Goal: Task Accomplishment & Management: Manage account settings

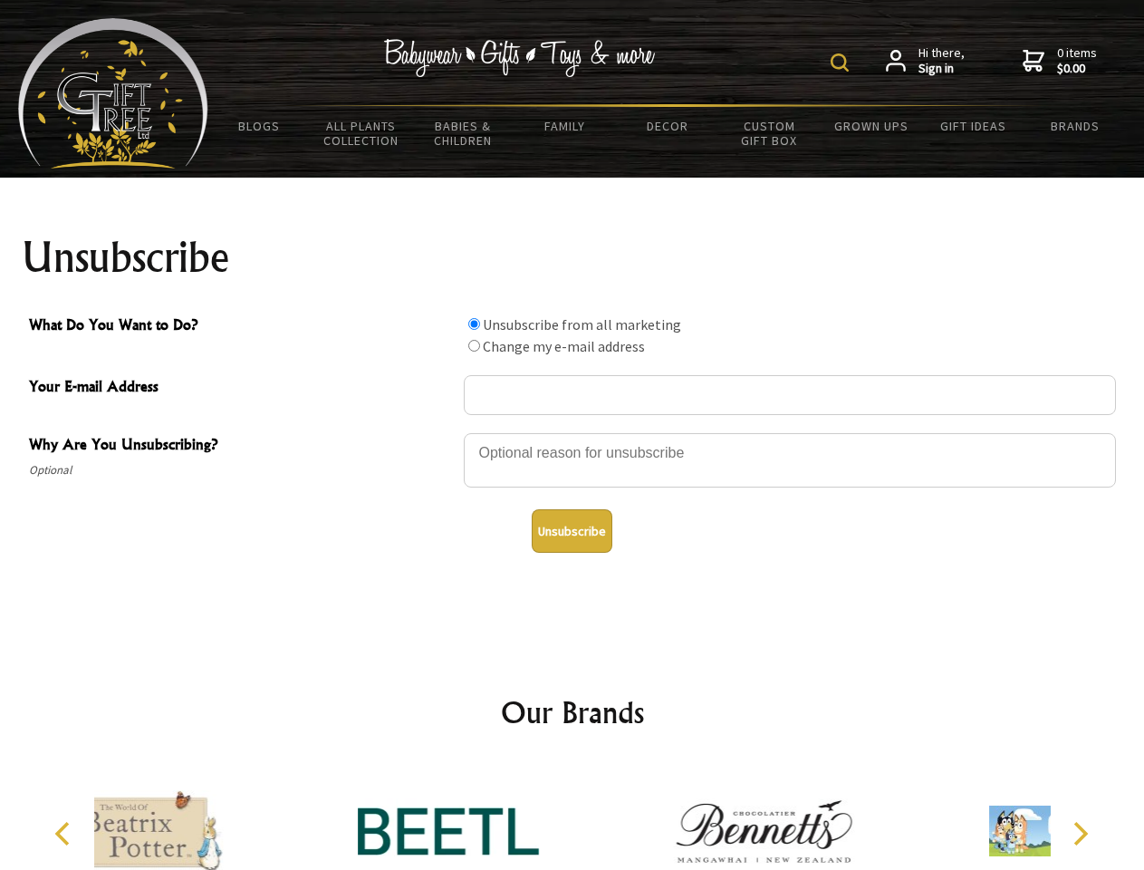
click at [843, 63] on img at bounding box center [840, 62] width 18 height 18
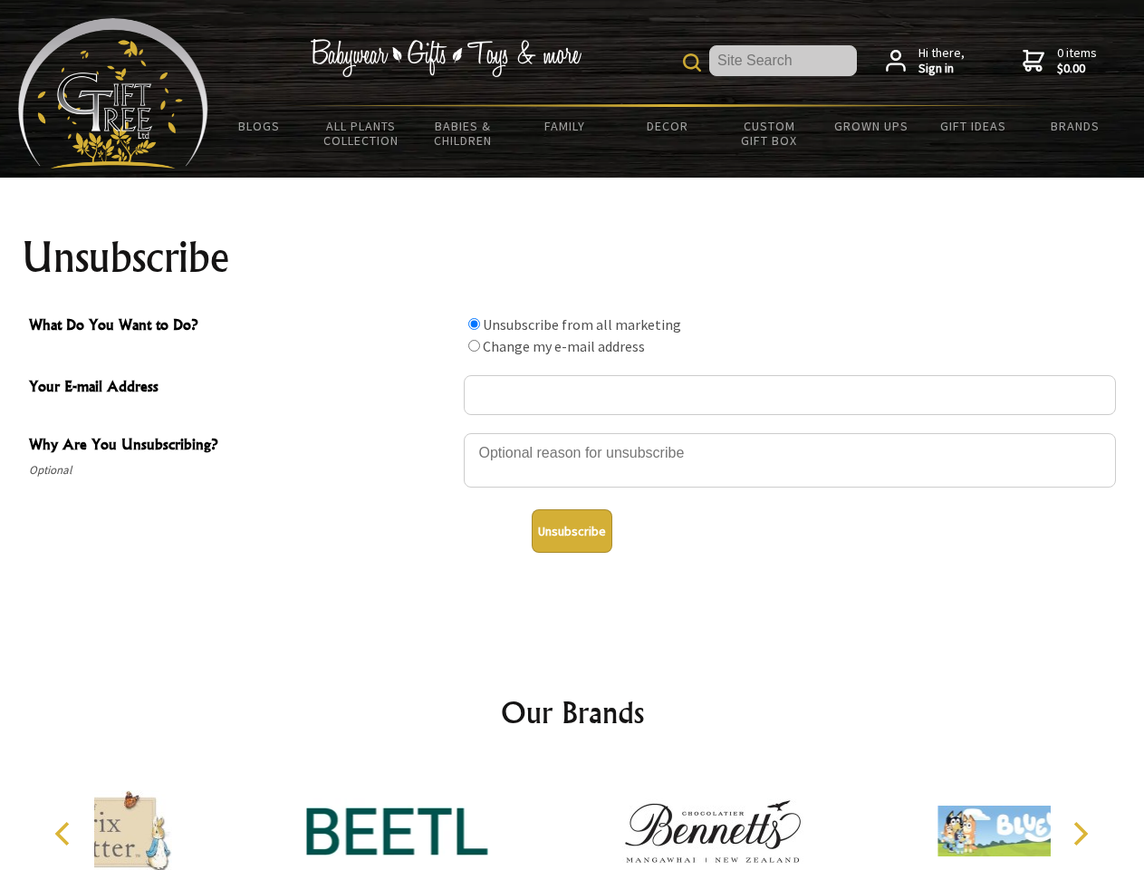
click at [573, 432] on div at bounding box center [790, 462] width 652 height 63
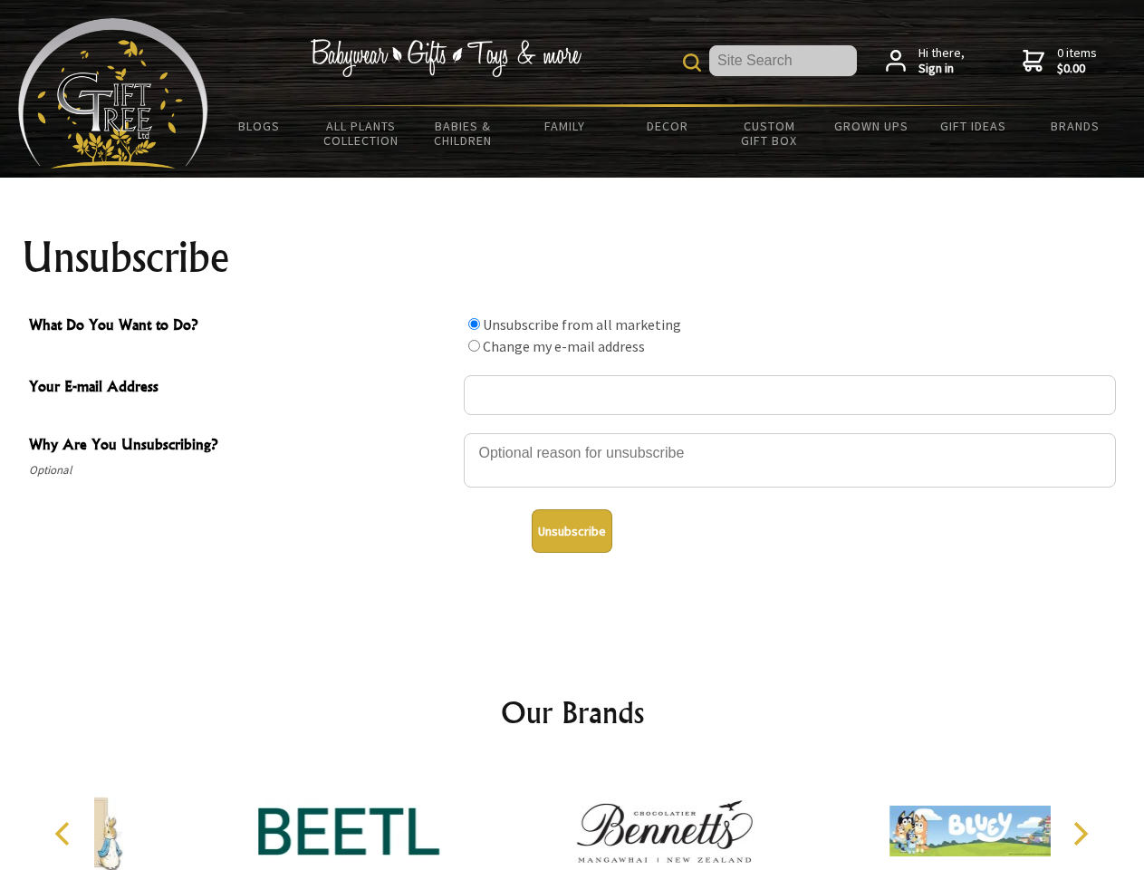
click at [474, 323] on input "What Do You Want to Do?" at bounding box center [474, 324] width 12 height 12
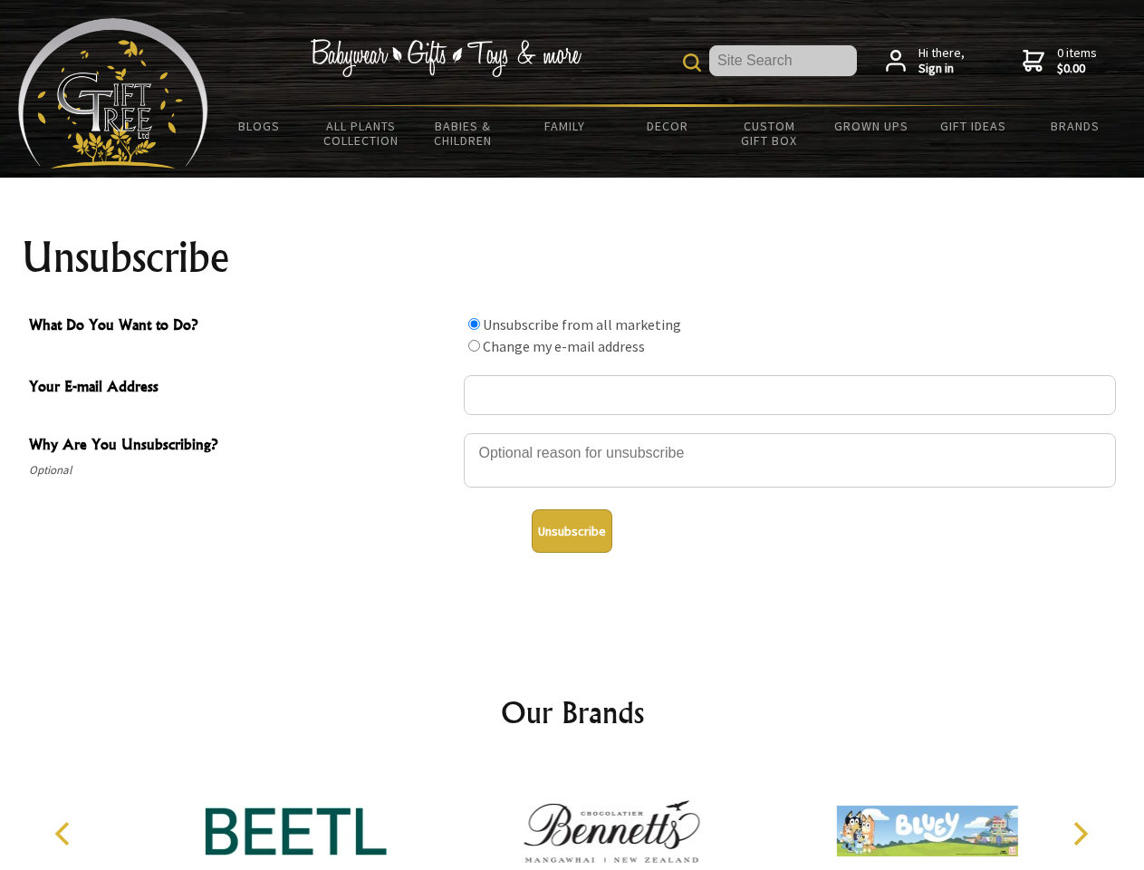
click at [474, 345] on input "What Do You Want to Do?" at bounding box center [474, 346] width 12 height 12
radio input "true"
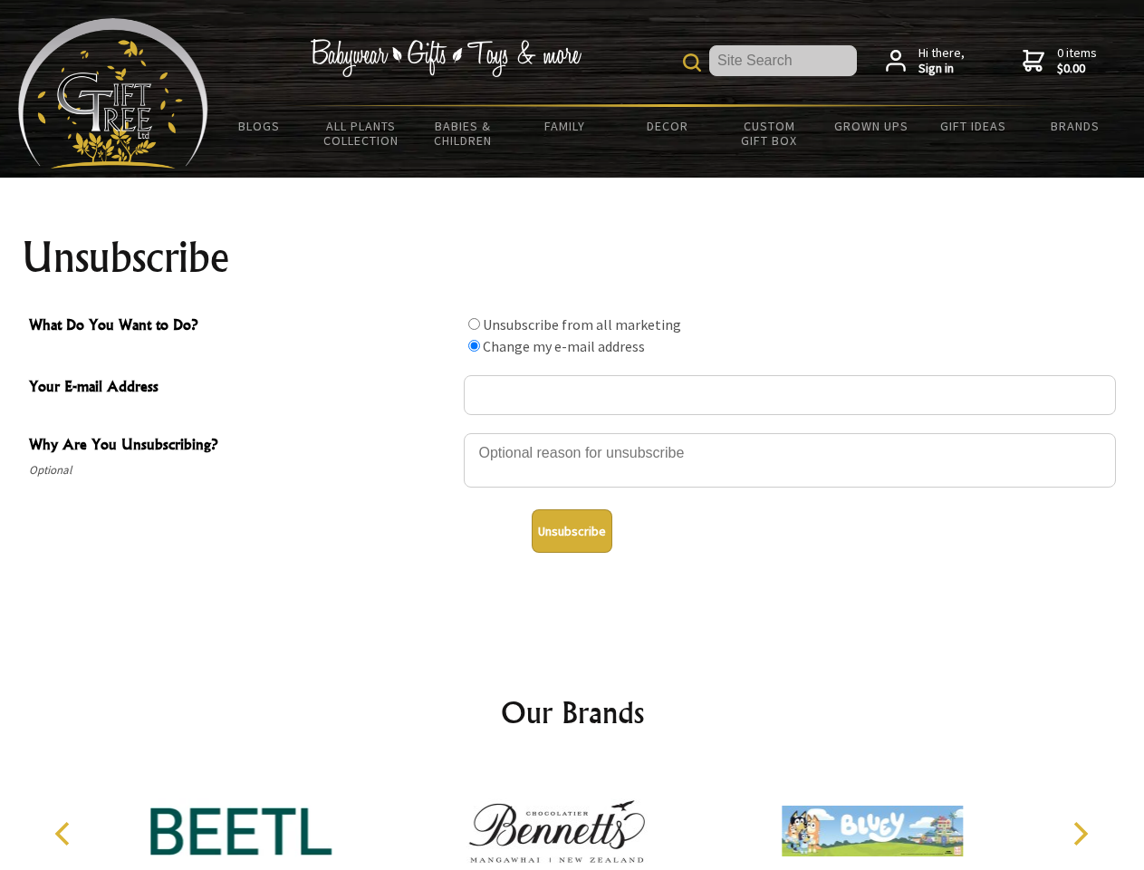
click at [572, 531] on button "Unsubscribe" at bounding box center [572, 530] width 81 height 43
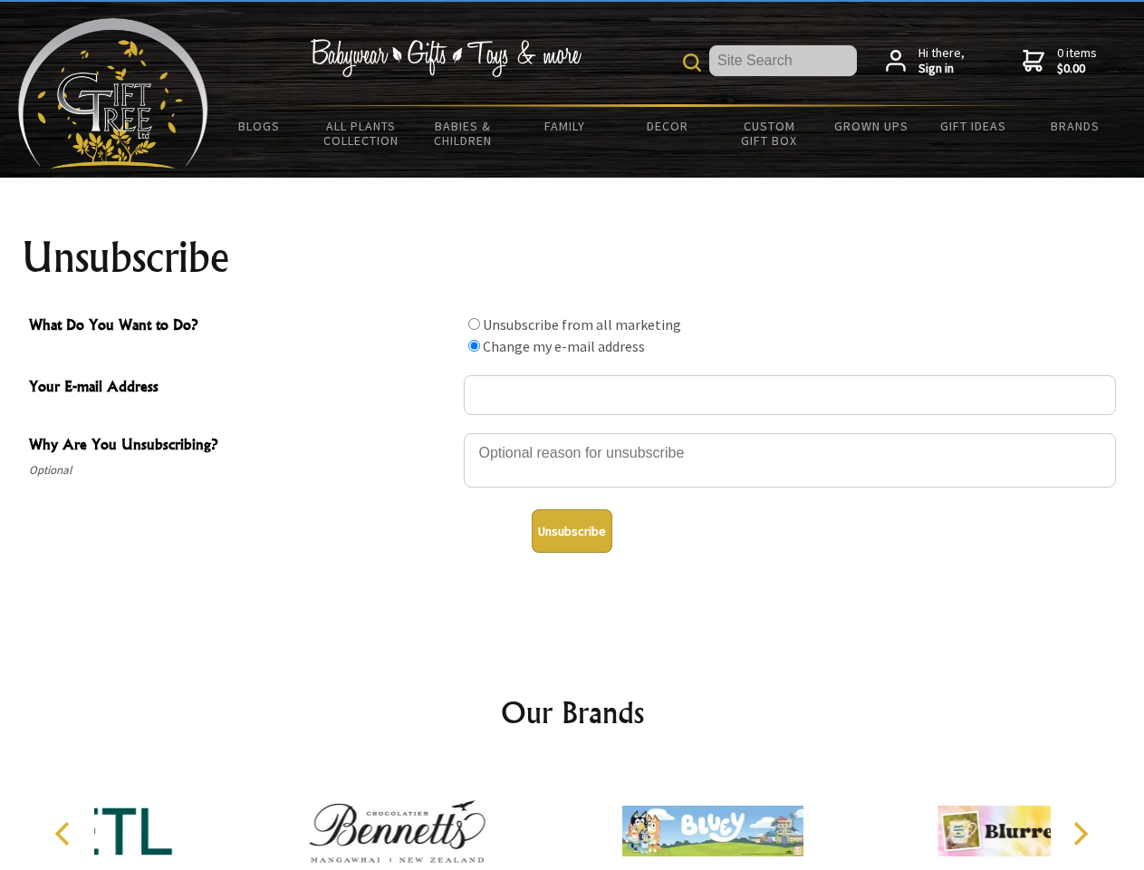
click at [573, 816] on div at bounding box center [712, 833] width 315 height 141
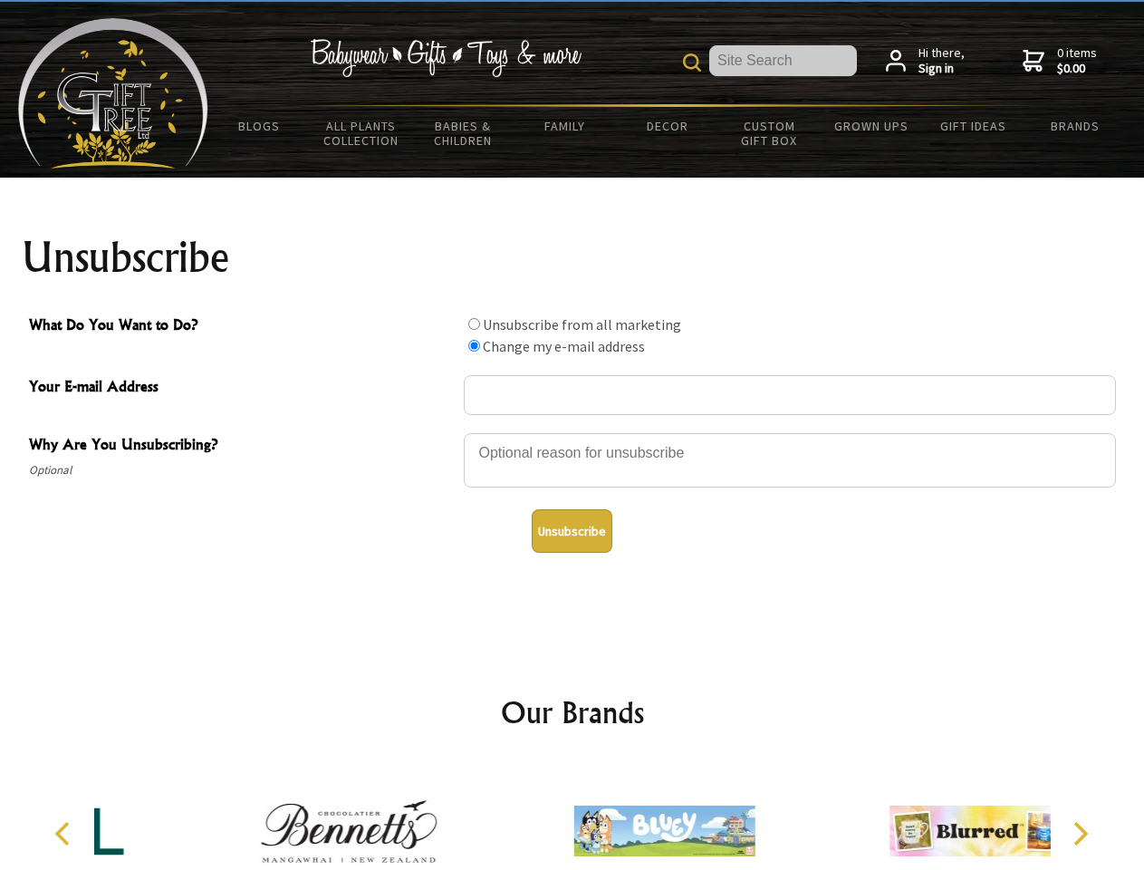
click at [65, 833] on icon "Previous" at bounding box center [65, 834] width 24 height 24
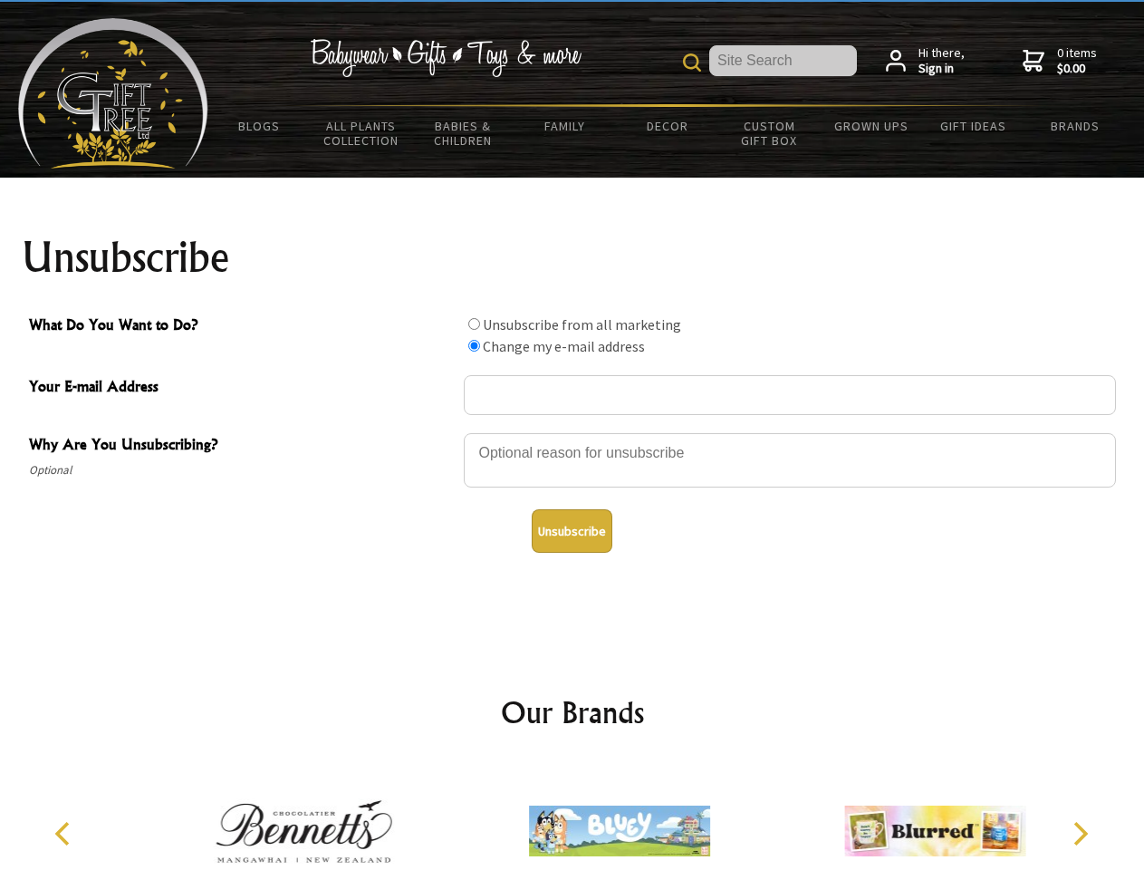
click at [1080, 833] on icon "Next" at bounding box center [1079, 834] width 24 height 24
